Goal: Task Accomplishment & Management: Manage account settings

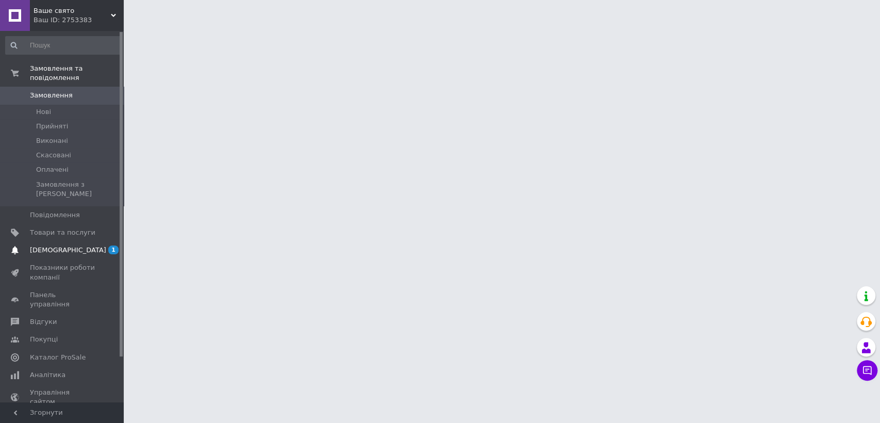
click at [41, 245] on span "[DEMOGRAPHIC_DATA]" at bounding box center [68, 249] width 76 height 9
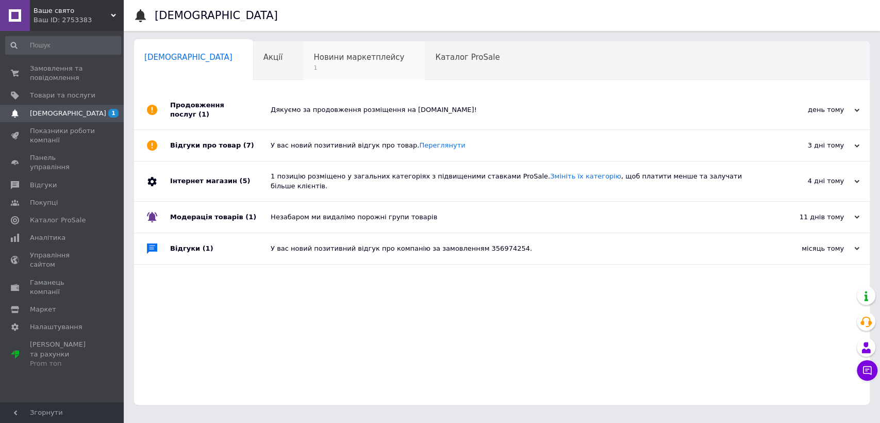
click at [313, 64] on span "1" at bounding box center [358, 68] width 91 height 8
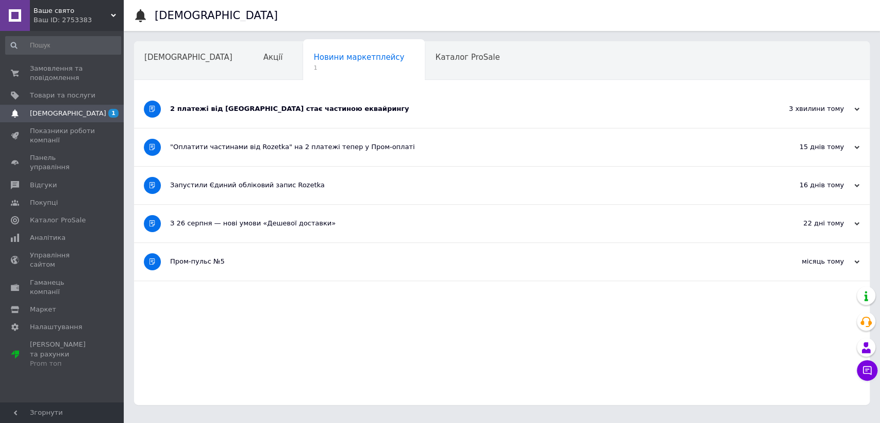
click at [858, 111] on icon at bounding box center [856, 109] width 5 height 5
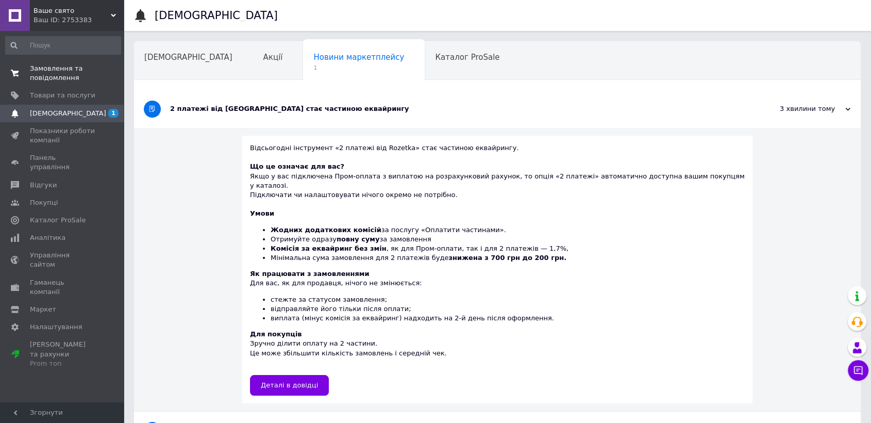
click at [54, 74] on span "Замовлення та повідомлення" at bounding box center [62, 73] width 65 height 19
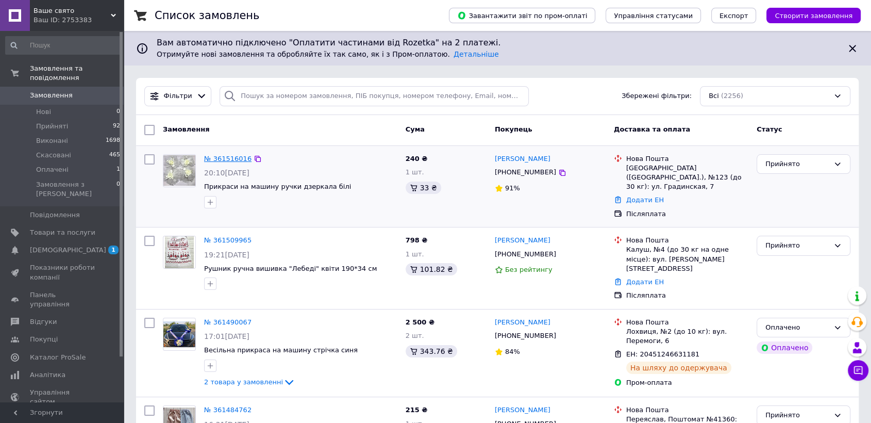
click at [219, 158] on link "№ 361516016" at bounding box center [227, 159] width 47 height 8
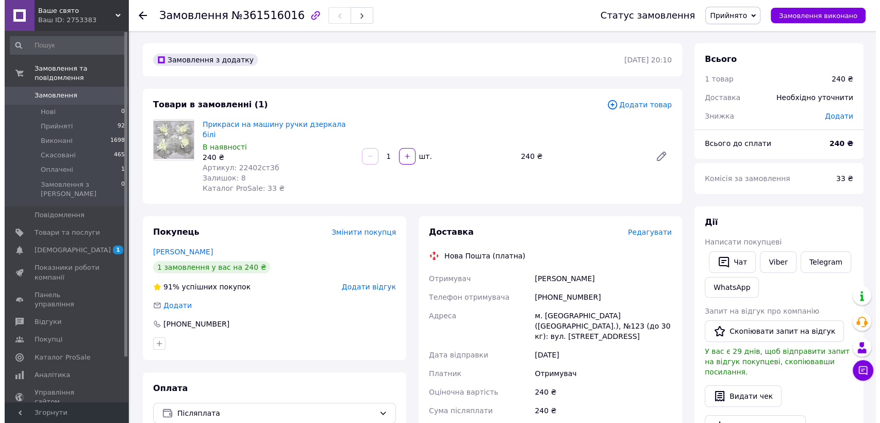
scroll to position [57, 0]
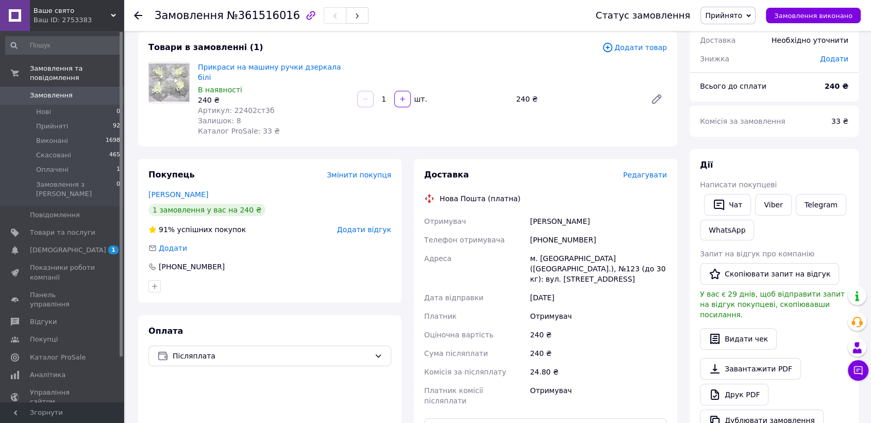
click at [649, 171] on span "Редагувати" at bounding box center [645, 175] width 44 height 8
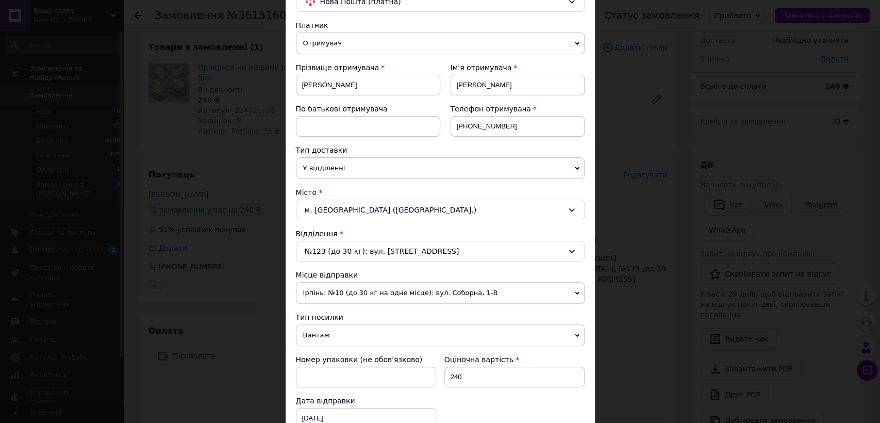
scroll to position [114, 0]
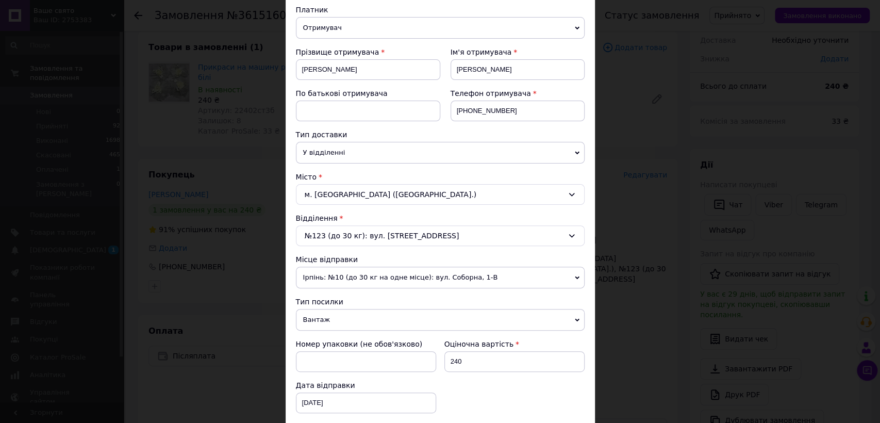
click at [521, 276] on span "Ірпінь: №10 (до 30 кг на одне місце): вул. Соборна, 1-В" at bounding box center [440, 277] width 289 height 22
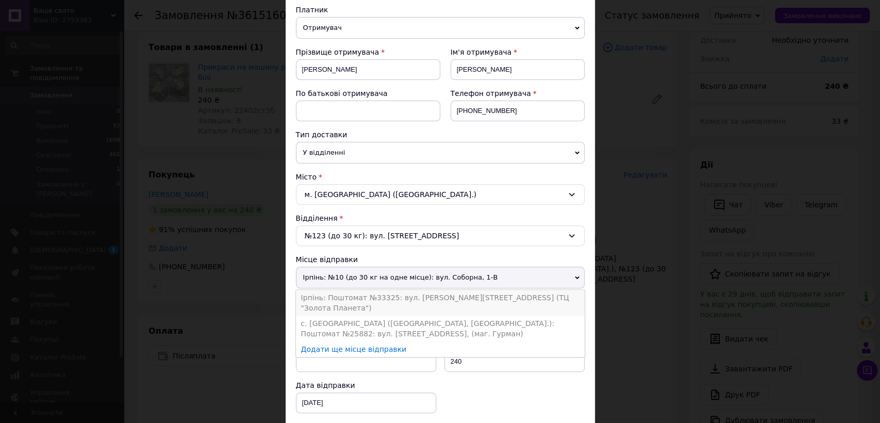
click at [528, 297] on li "Ірпінь: Поштомат №33325: вул. [PERSON_NAME][STREET_ADDRESS] (ТЦ "Золота Планета…" at bounding box center [440, 303] width 289 height 26
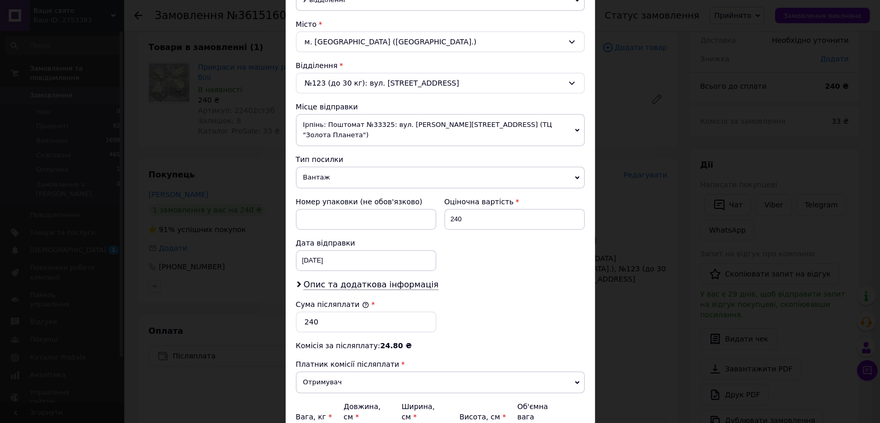
scroll to position [286, 0]
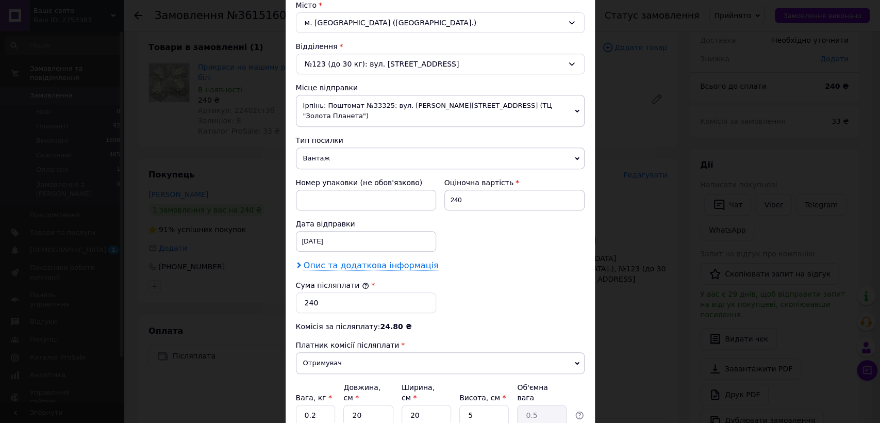
click at [399, 260] on span "Опис та додаткова інформація" at bounding box center [371, 265] width 135 height 10
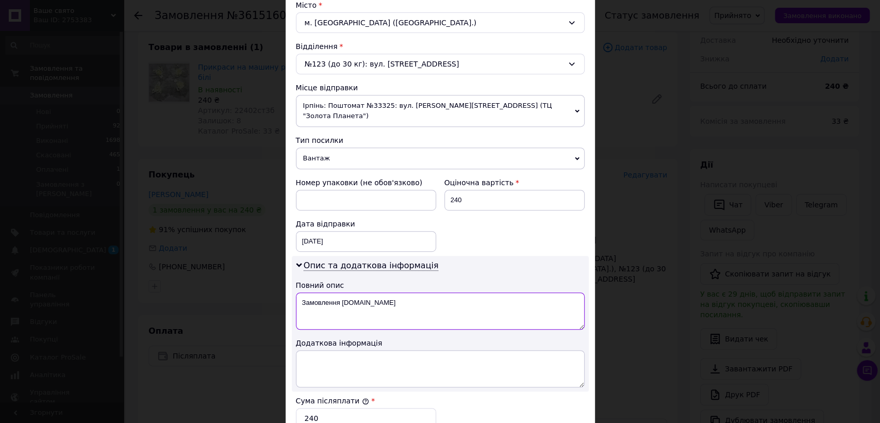
click at [337, 292] on textarea "Замовлення [DOMAIN_NAME]" at bounding box center [440, 310] width 289 height 37
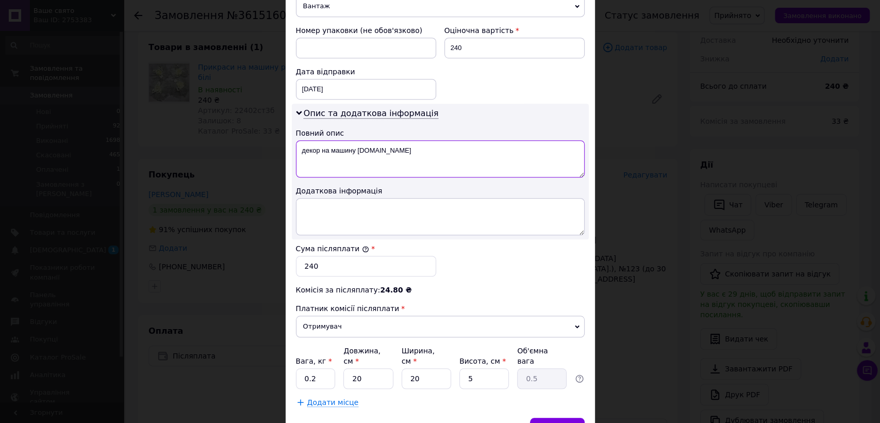
scroll to position [458, 0]
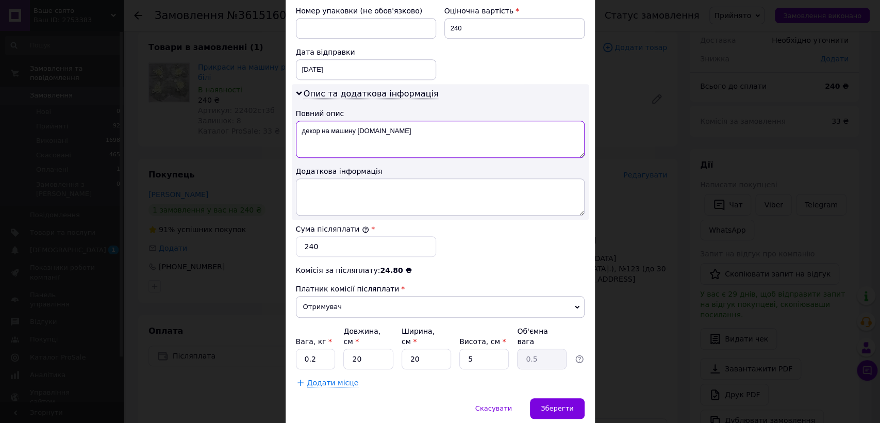
type textarea "декор на машину [DOMAIN_NAME]"
click at [329, 348] on input "0.2" at bounding box center [316, 358] width 40 height 21
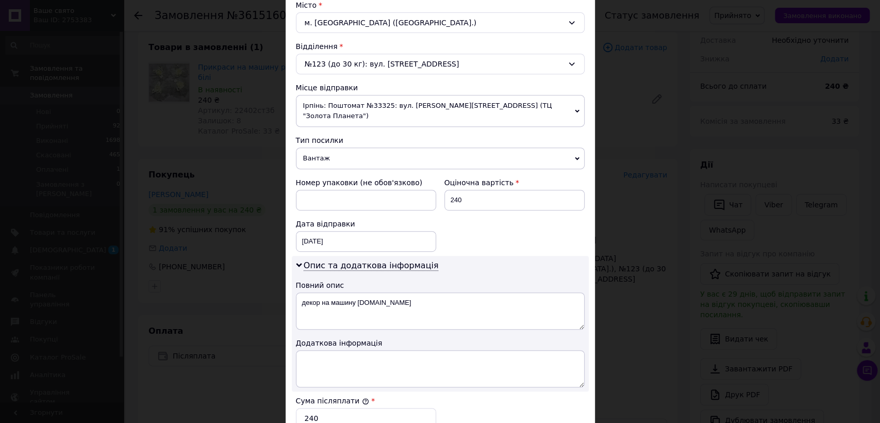
scroll to position [343, 0]
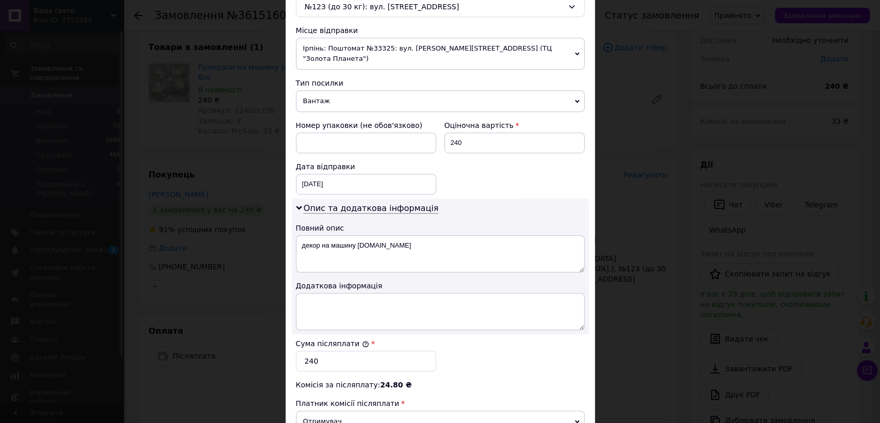
type input "0.1"
click at [425, 354] on input "240" at bounding box center [366, 361] width 140 height 21
type input "2"
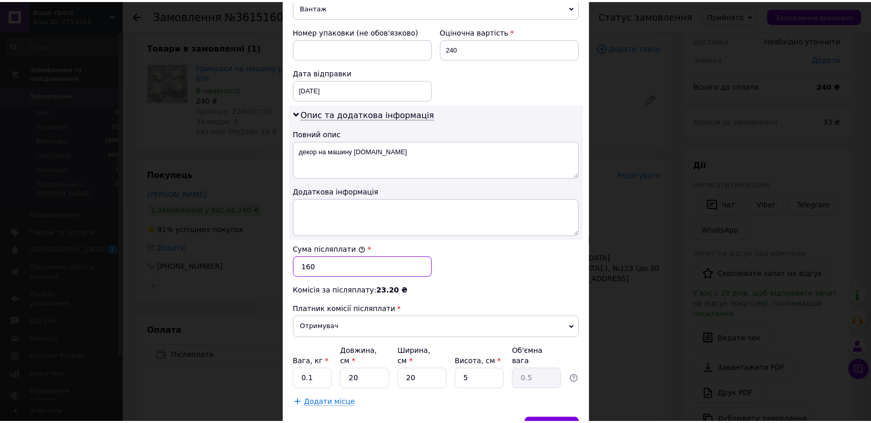
scroll to position [477, 0]
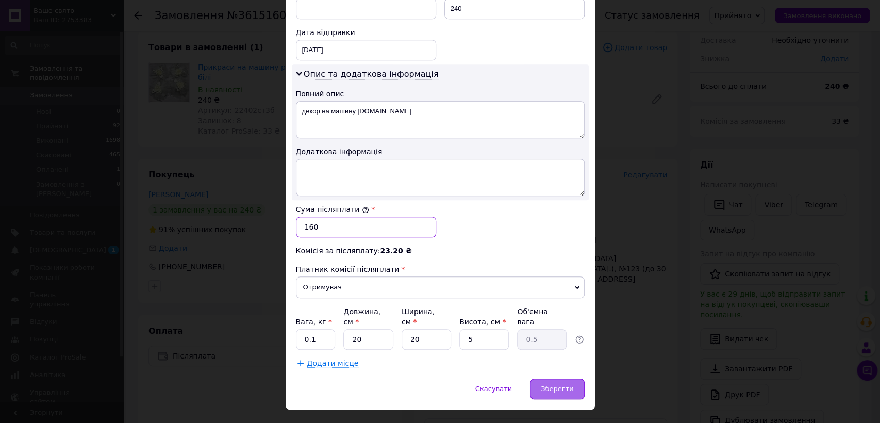
type input "160"
click at [566, 378] on div "Зберегти" at bounding box center [557, 388] width 54 height 21
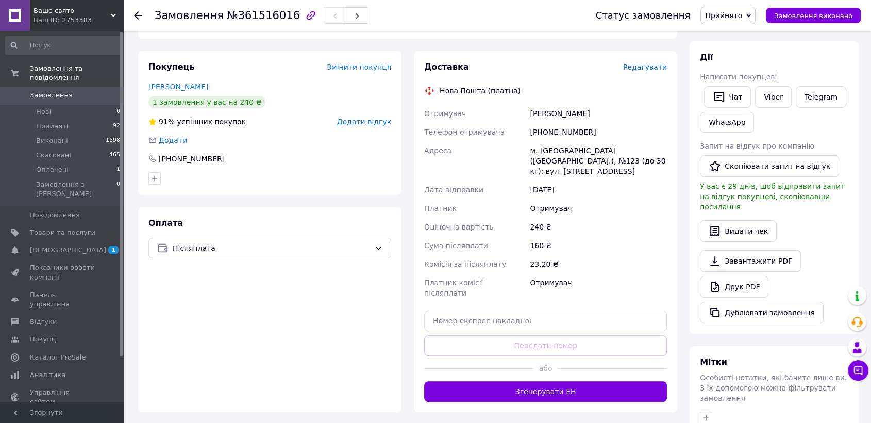
scroll to position [172, 0]
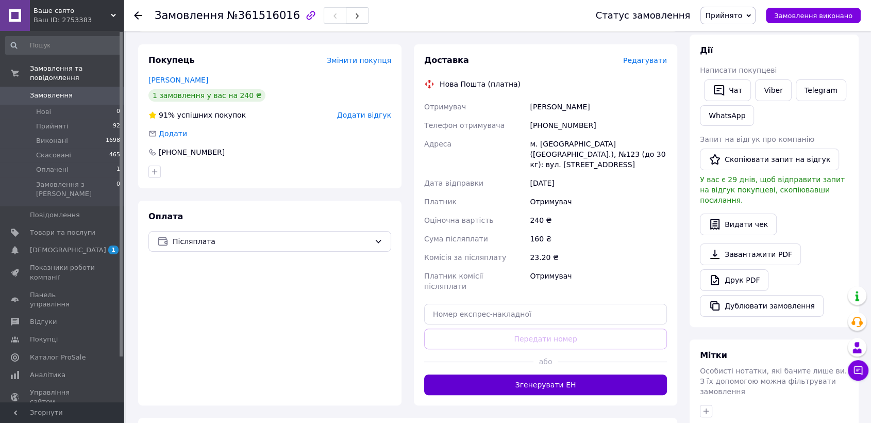
click at [540, 374] on button "Згенерувати ЕН" at bounding box center [545, 384] width 243 height 21
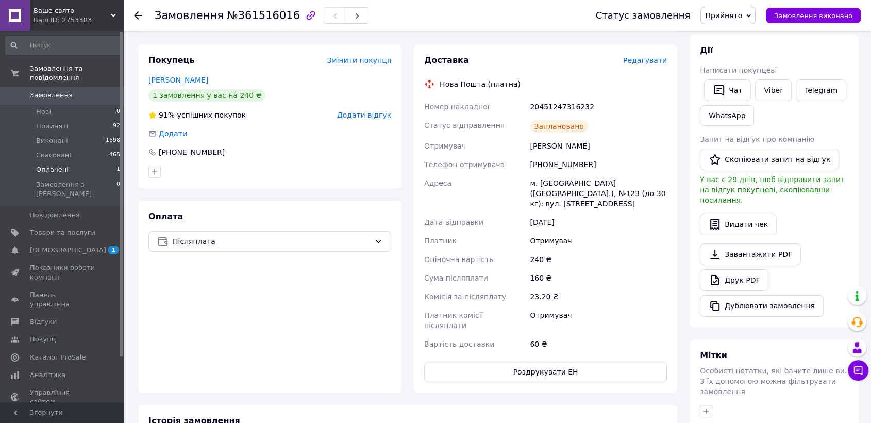
click at [49, 165] on span "Оплачені" at bounding box center [52, 169] width 32 height 9
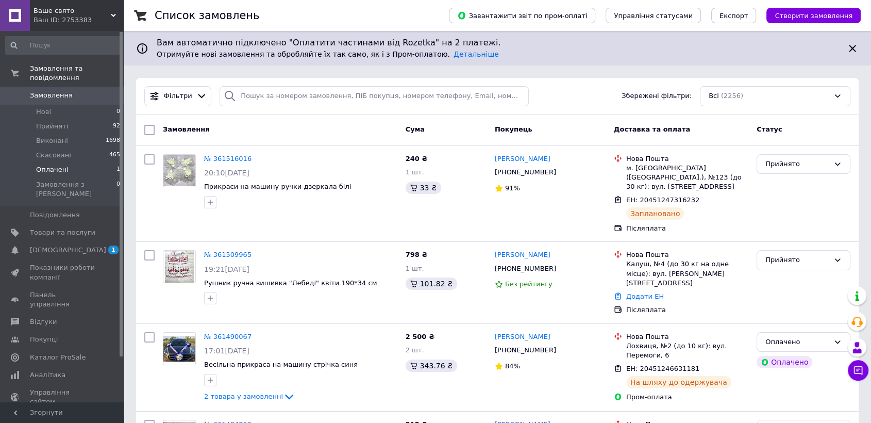
click at [47, 165] on span "Оплачені" at bounding box center [52, 169] width 32 height 9
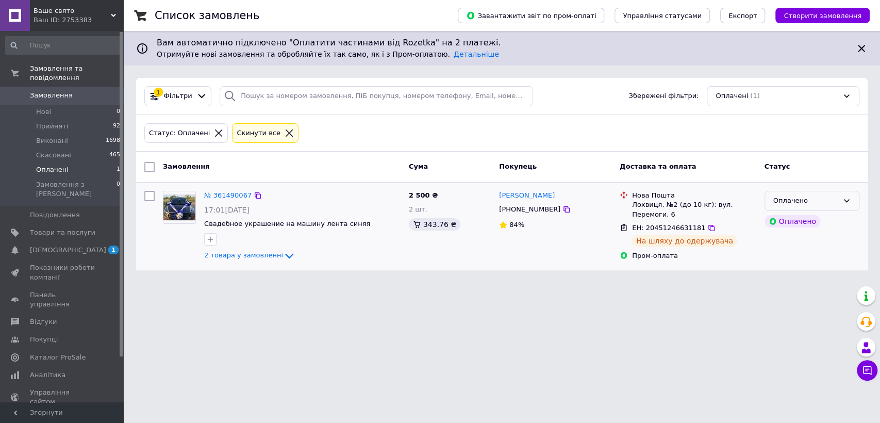
click at [845, 203] on icon at bounding box center [846, 200] width 8 height 8
click at [794, 221] on li "Прийнято" at bounding box center [812, 222] width 94 height 19
click at [47, 122] on span "Прийняті" at bounding box center [52, 126] width 32 height 9
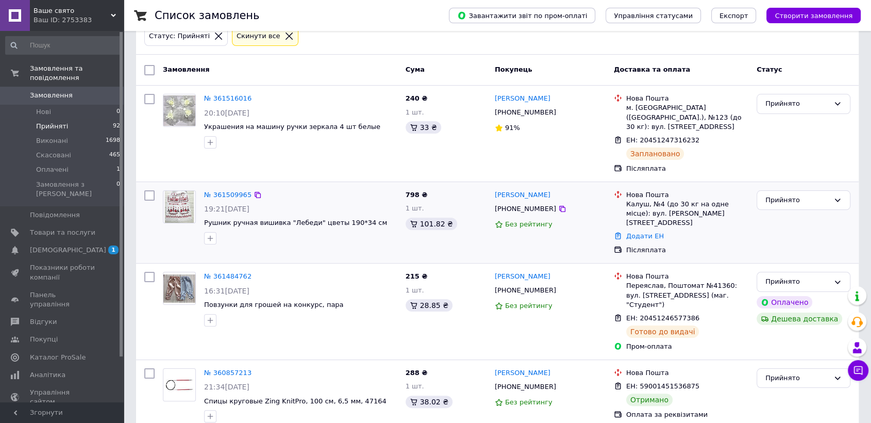
scroll to position [114, 0]
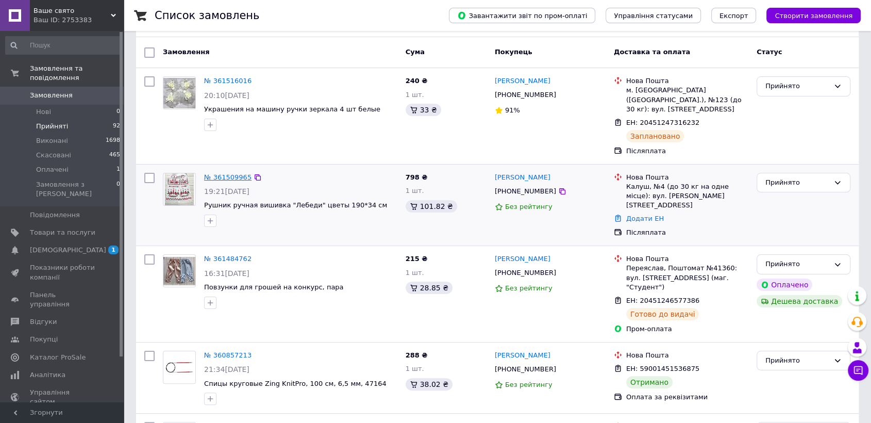
click at [240, 173] on link "№ 361509965" at bounding box center [227, 177] width 47 height 8
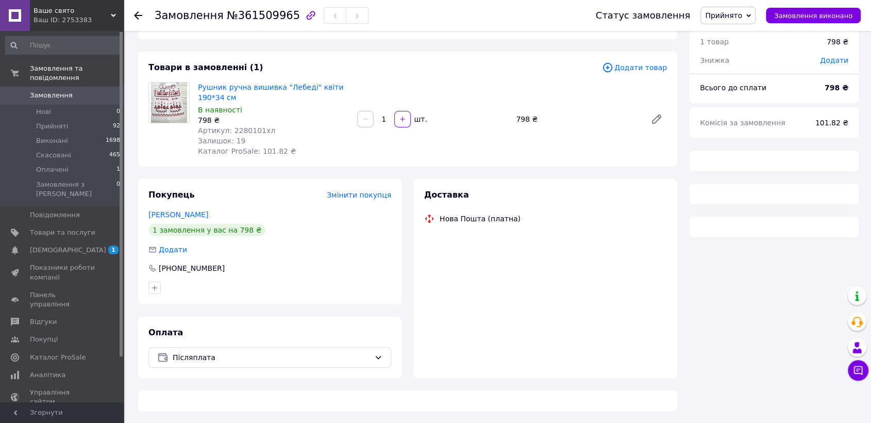
scroll to position [114, 0]
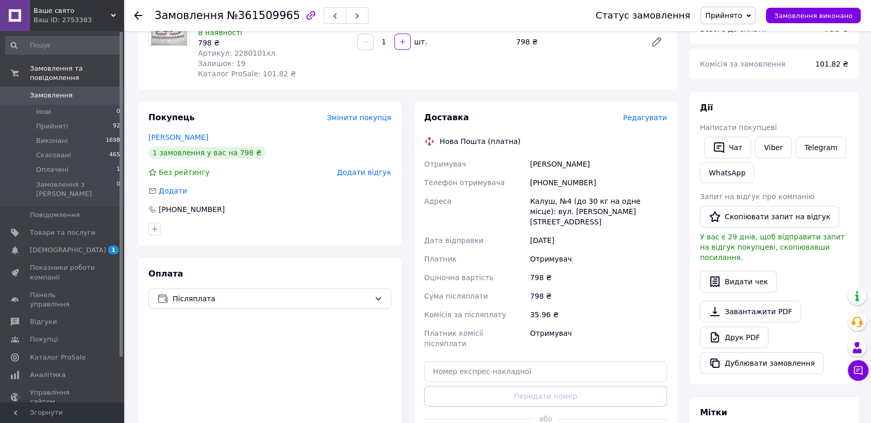
click at [654, 116] on span "Редагувати" at bounding box center [645, 117] width 44 height 8
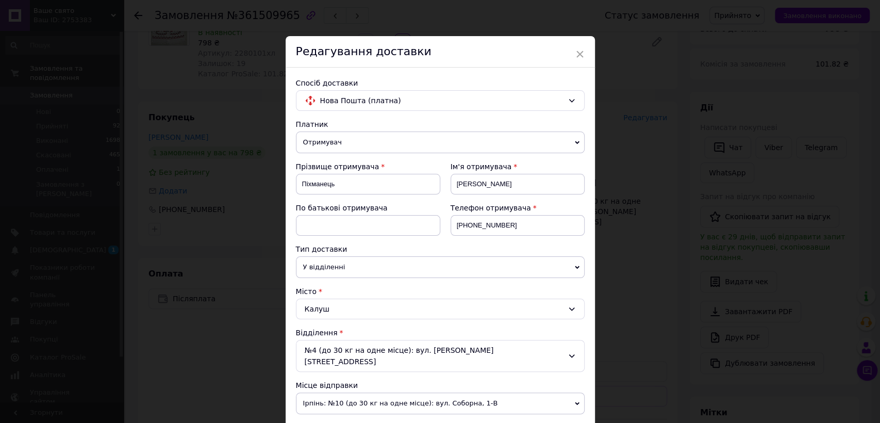
click at [261, 357] on div "× Редагування доставки Спосіб доставки Нова Пошта (платна) Платник Отримувач Ві…" at bounding box center [440, 211] width 880 height 423
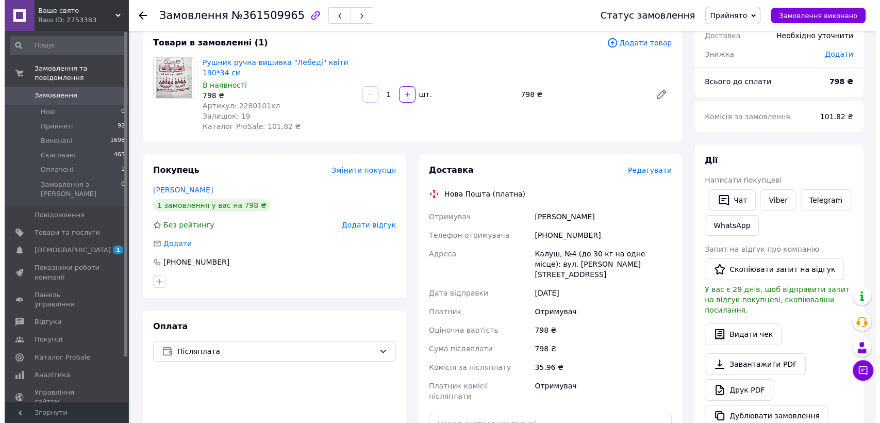
scroll to position [0, 0]
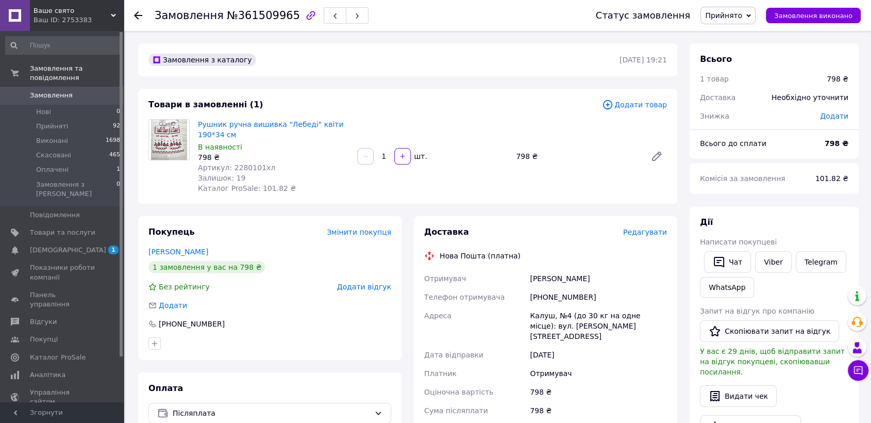
drag, startPoint x: 513, startPoint y: 206, endPoint x: 547, endPoint y: 210, distance: 34.2
click at [513, 206] on div "Замовлення з каталогу [DATE] 19:21 Товари в замовленні (1) Додати товар Рушник …" at bounding box center [408, 395] width 552 height 705
click at [648, 230] on span "Редагувати" at bounding box center [645, 232] width 44 height 8
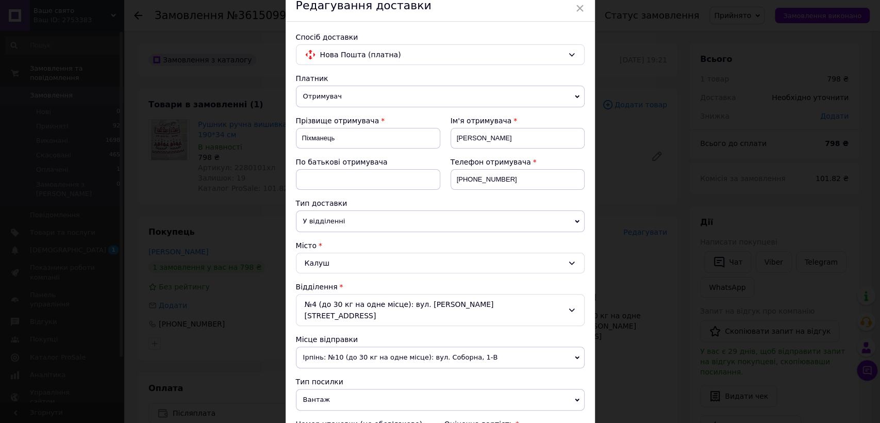
scroll to position [114, 0]
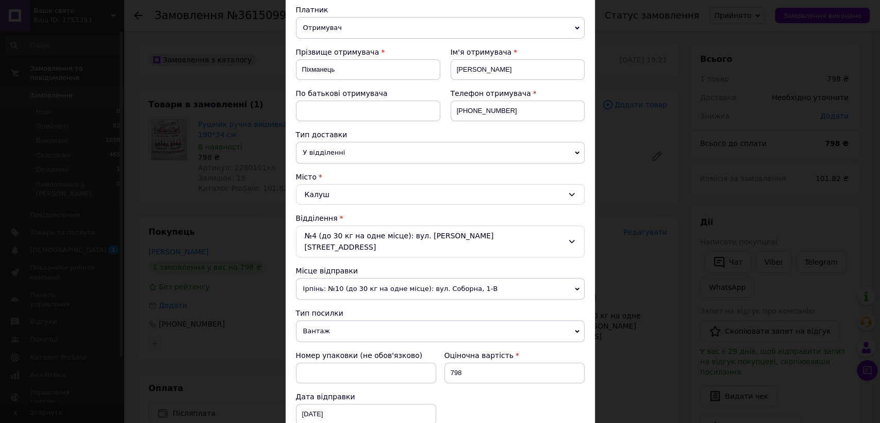
click at [574, 280] on span "Ірпінь: №10 (до 30 кг на одне місце): вул. Соборна, 1-В" at bounding box center [440, 289] width 289 height 22
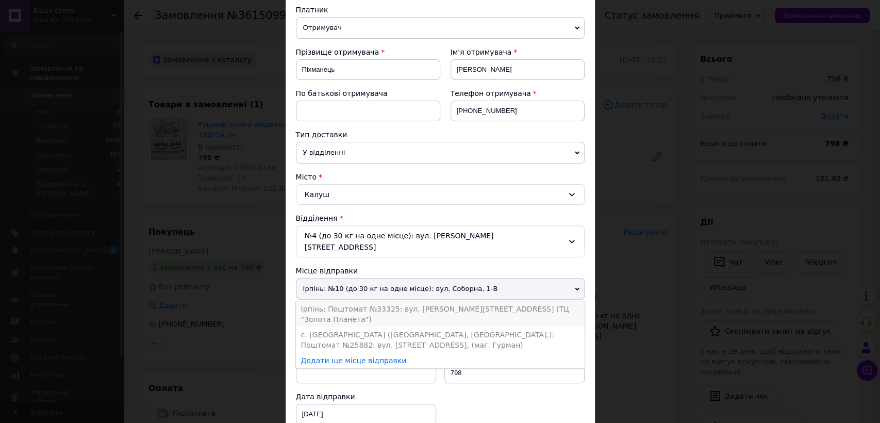
click at [547, 301] on li "Ірпінь: Поштомат №33325: вул. [PERSON_NAME][STREET_ADDRESS] (ТЦ "Золота Планета…" at bounding box center [440, 314] width 289 height 26
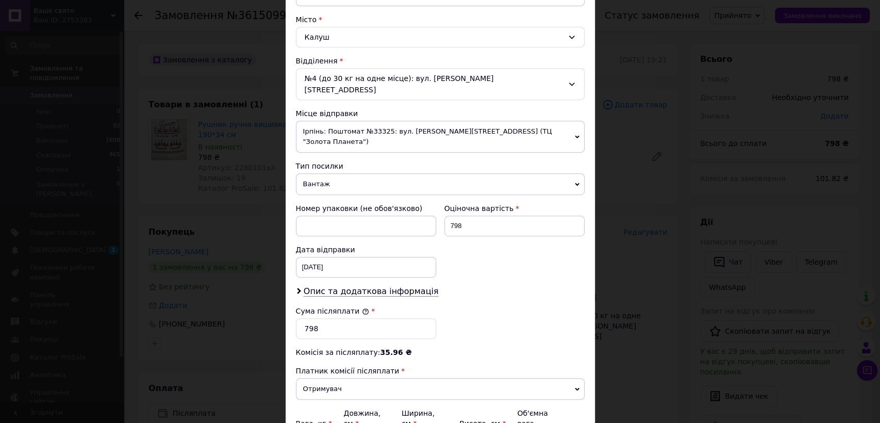
scroll to position [343, 0]
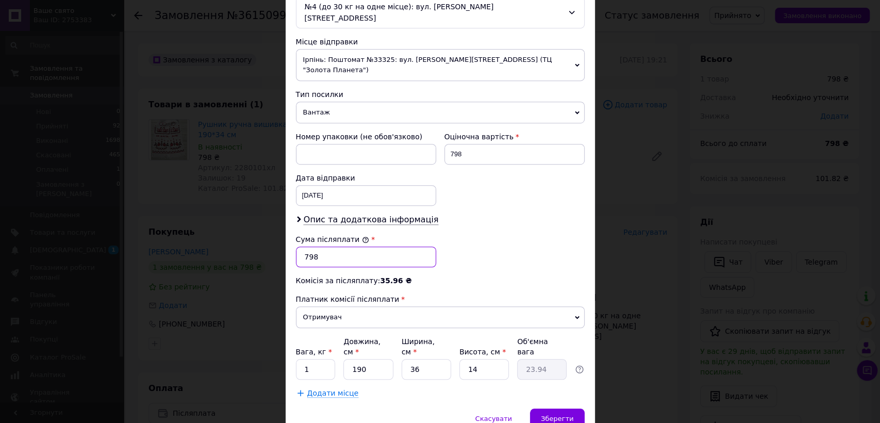
click at [382, 246] on input "798" at bounding box center [366, 256] width 140 height 21
type input "7"
type input "718"
click at [364, 214] on span "Опис та додаткова інформація" at bounding box center [371, 219] width 135 height 10
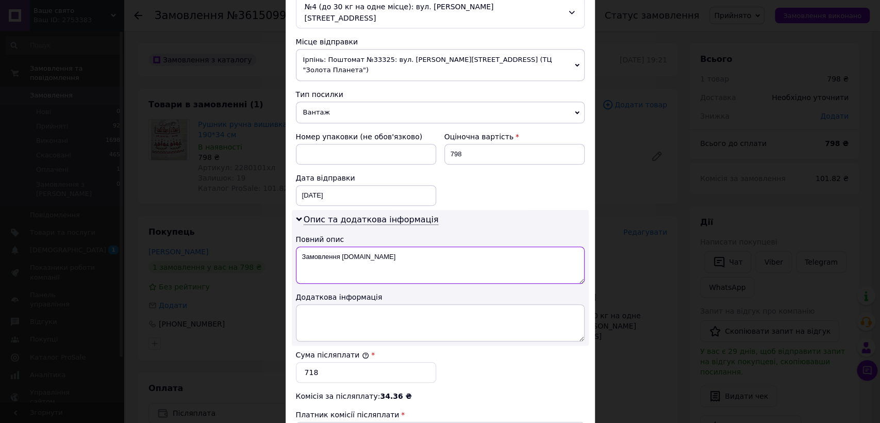
click at [340, 246] on textarea "Замовлення [DOMAIN_NAME]" at bounding box center [440, 264] width 289 height 37
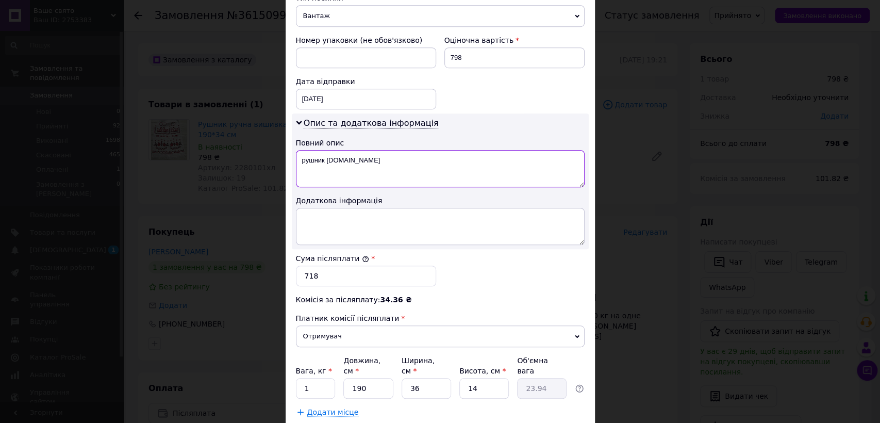
scroll to position [458, 0]
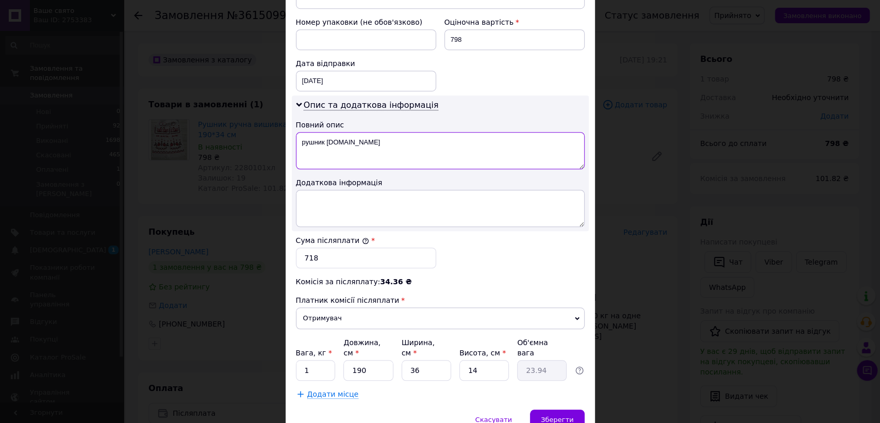
type textarea "рушник [DOMAIN_NAME]"
click at [387, 360] on input "190" at bounding box center [367, 370] width 49 height 21
type input "2"
type input "0.25"
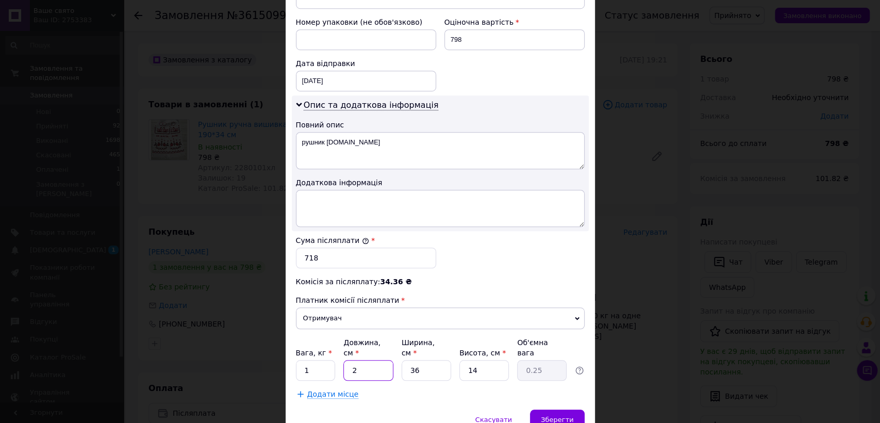
type input "20"
type input "2.52"
type input "20"
click at [429, 360] on input "36" at bounding box center [426, 370] width 49 height 21
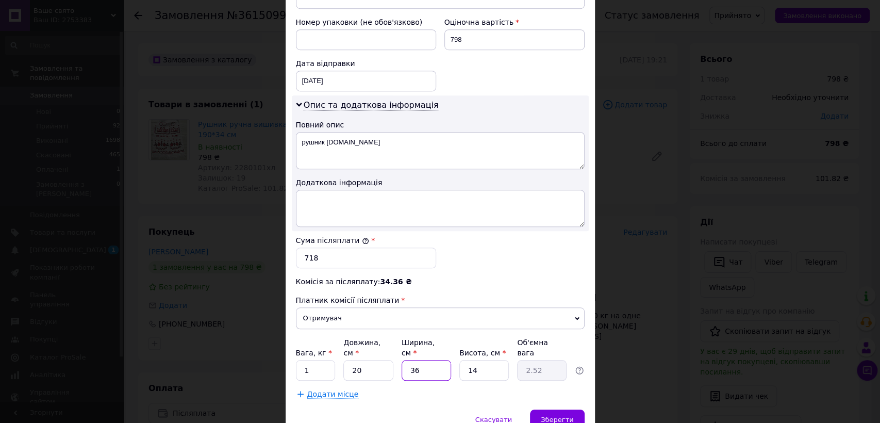
type input "2"
type input "0.14"
type input "20"
type input "1.4"
type input "20"
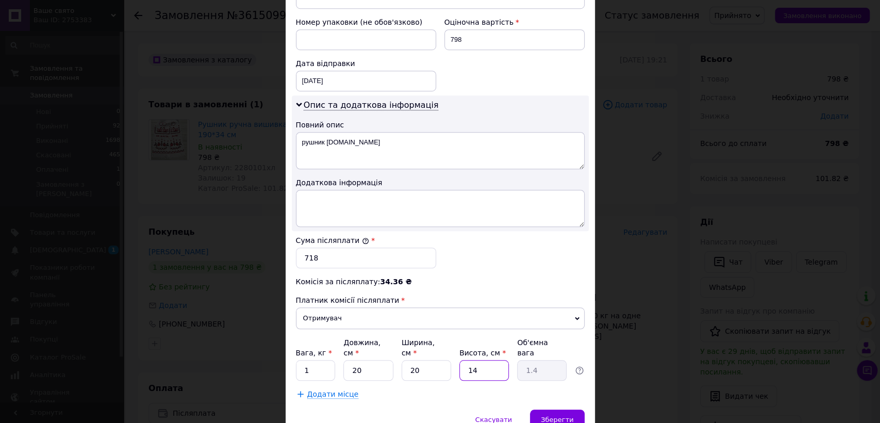
click at [480, 360] on input "14" at bounding box center [483, 370] width 49 height 21
type input "1"
type input "0.1"
type input "2"
type input "0.2"
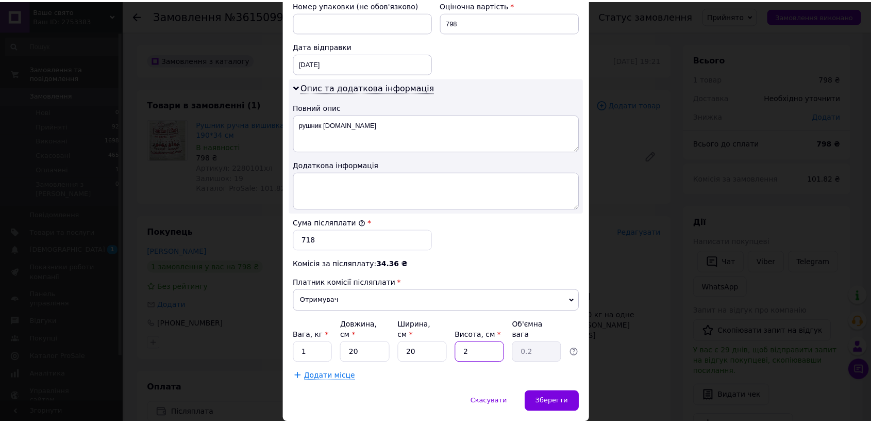
scroll to position [477, 0]
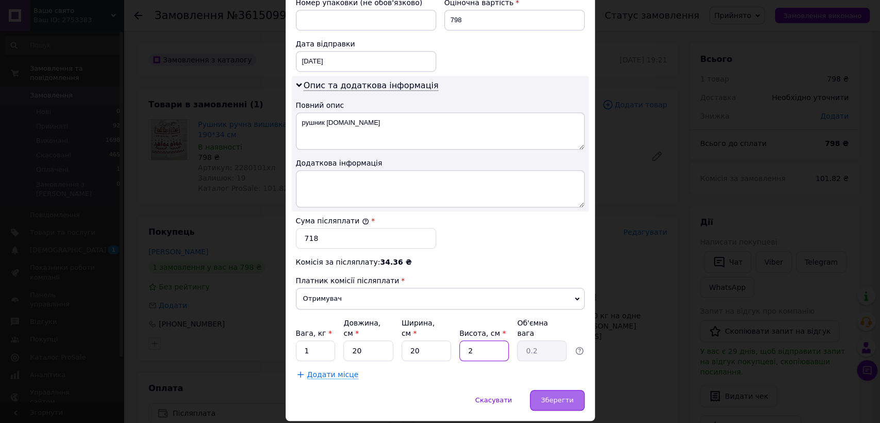
type input "2"
click at [562, 396] on span "Зберегти" at bounding box center [557, 400] width 32 height 8
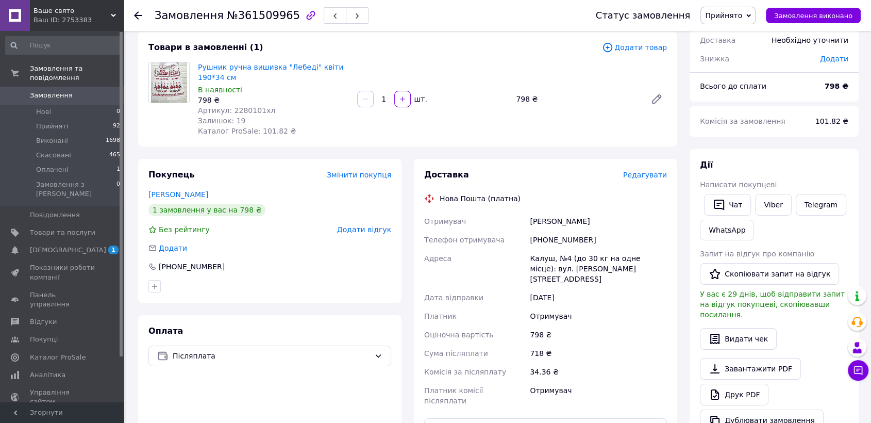
scroll to position [172, 0]
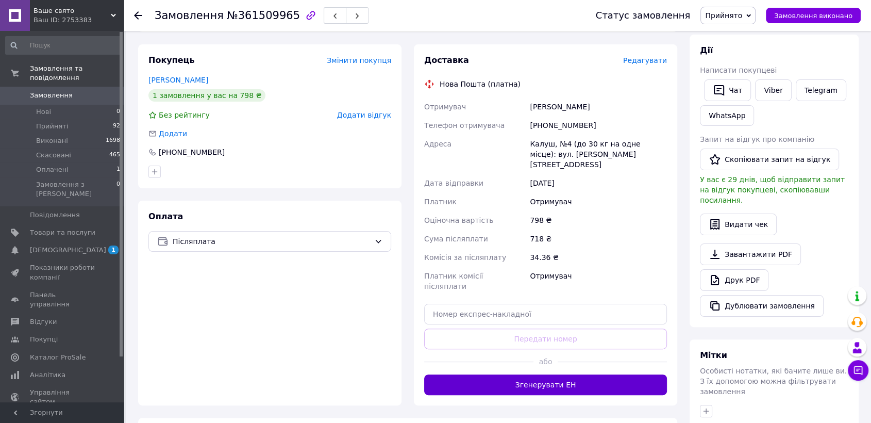
click at [606, 374] on button "Згенерувати ЕН" at bounding box center [545, 384] width 243 height 21
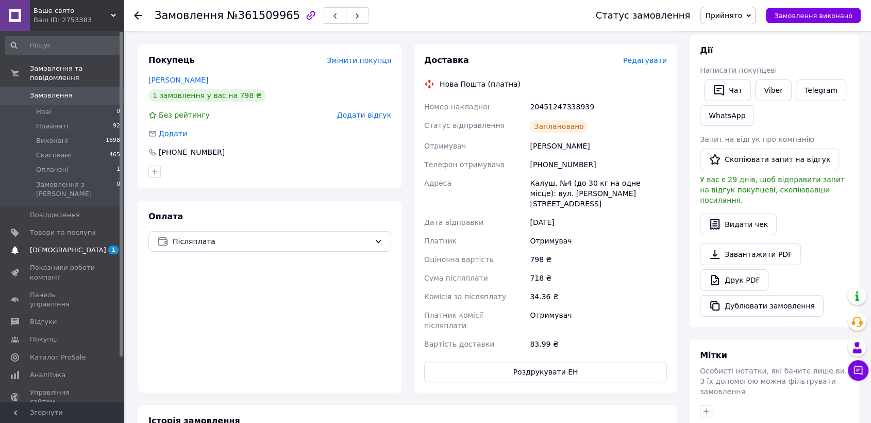
click at [53, 245] on span "[DEMOGRAPHIC_DATA]" at bounding box center [68, 249] width 76 height 9
